Goal: Find specific page/section: Find specific page/section

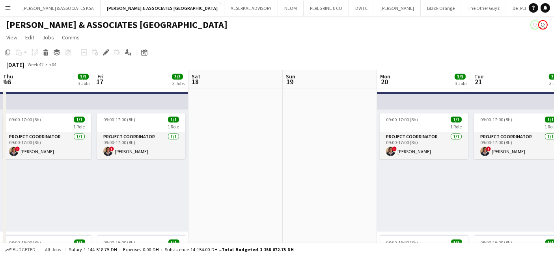
scroll to position [0, 216]
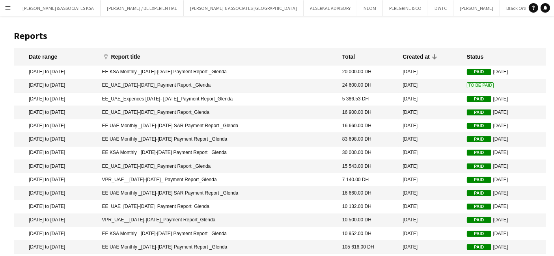
click at [210, 74] on mat-cell "EE KSA Monthly _01-21 September 2025 Payment Report _Glenda" at bounding box center [218, 71] width 240 height 13
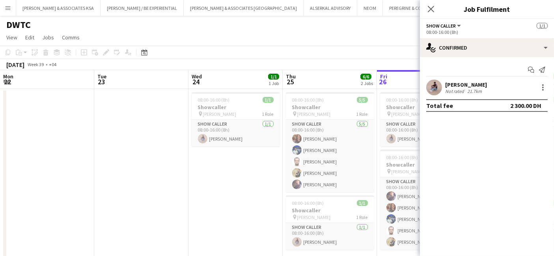
scroll to position [0, 188]
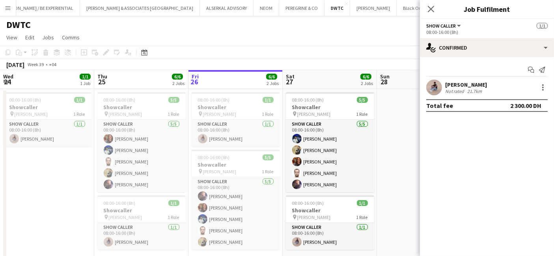
click at [431, 8] on icon at bounding box center [430, 9] width 6 height 6
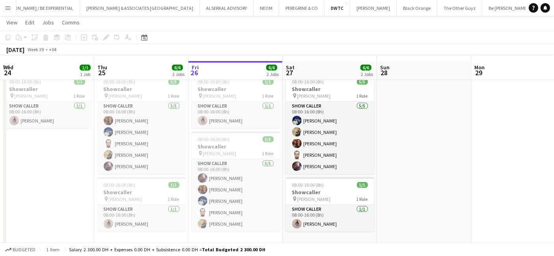
scroll to position [23, 0]
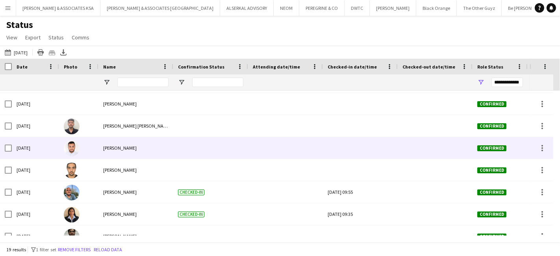
scroll to position [274, 0]
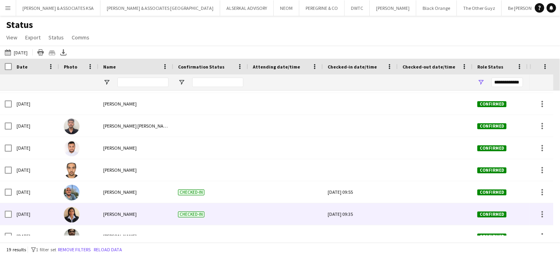
scroll to position [274, 0]
